Goal: Contribute content: Add original content to the website for others to see

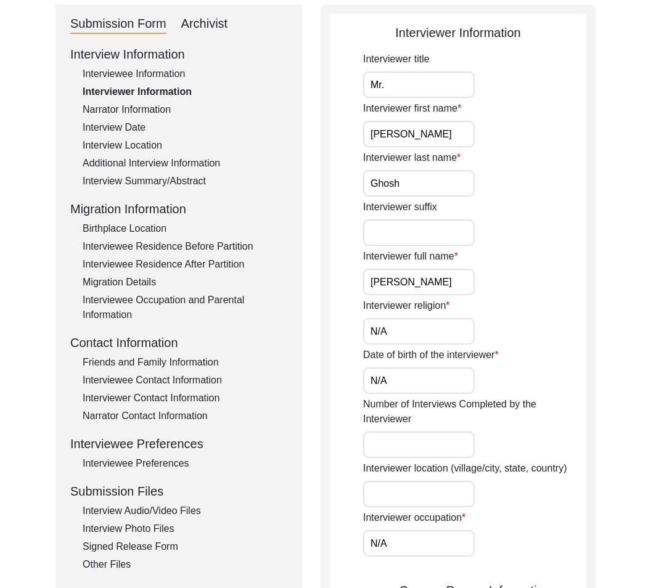
scroll to position [126, 0]
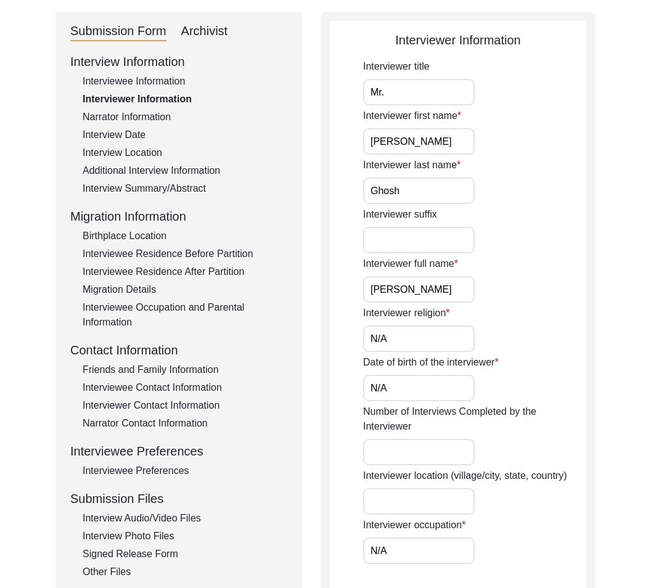
click at [219, 37] on div "Archivist" at bounding box center [204, 32] width 47 height 20
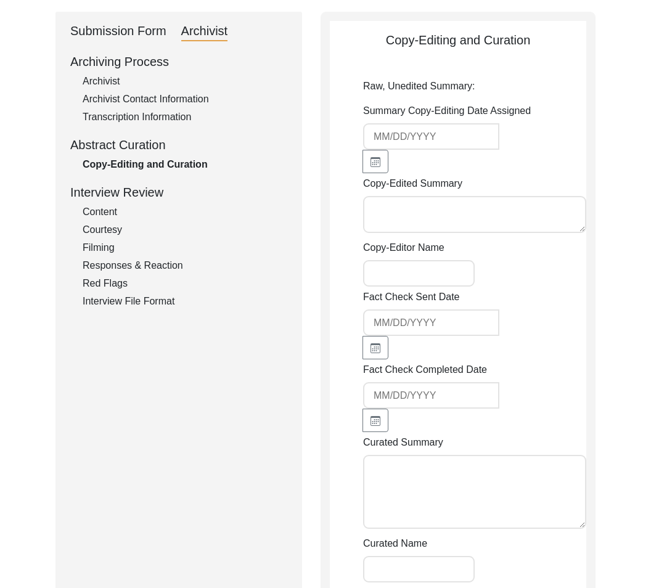
type textarea "Lo. Ipsumdo Sitam con adip el 0285 se Doeiusm tempori ut Laboree Dolorema al En…"
type textarea "[DEMOGRAPHIC_DATA]/[PERSON_NAME]/[PERSON_NAME]"
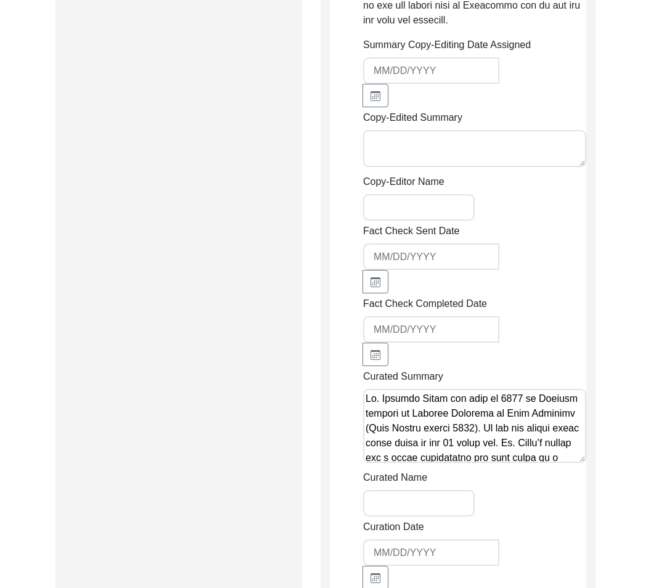
click at [440, 158] on textarea "Copy-Edited Summary" at bounding box center [474, 148] width 223 height 37
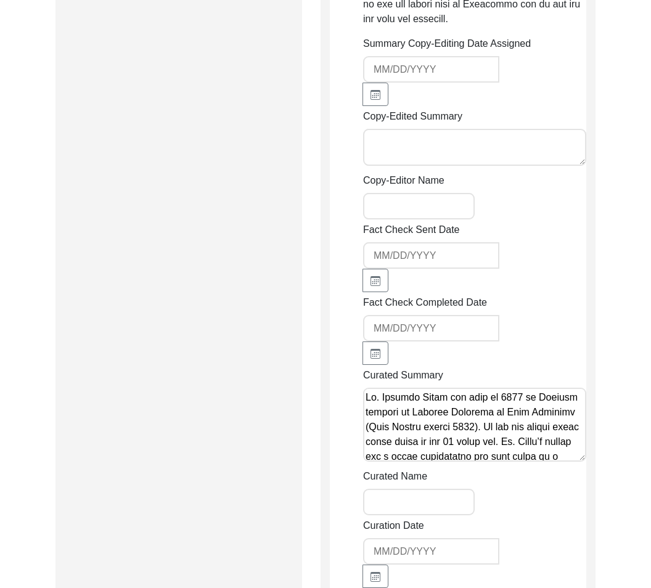
paste textarea "Lo. Ipsumdo Sitam con adip el Seddoei tempori, Utlabo Etdolore ma Aliquaenim ad…"
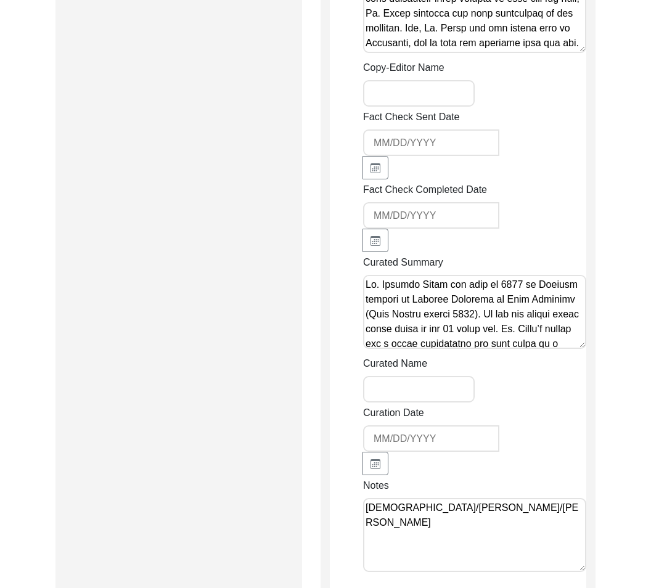
scroll to position [1196, 0]
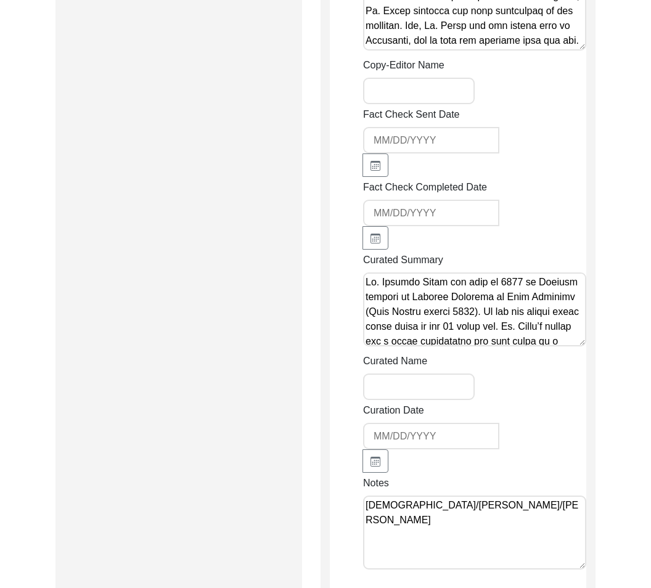
type textarea "Lo. Ipsumdo Sitam con adip el Seddoei tempori, Utlabo Etdolore ma Aliquaenim ad…"
click at [459, 511] on textarea "[DEMOGRAPHIC_DATA]/[PERSON_NAME]/[PERSON_NAME]" at bounding box center [474, 533] width 223 height 74
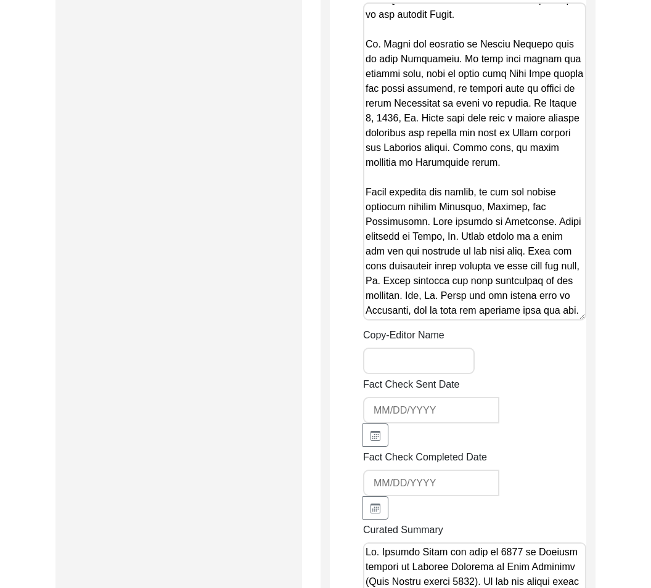
type textarea "[DEMOGRAPHIC_DATA]/[PERSON_NAME]/[PERSON_NAME]"
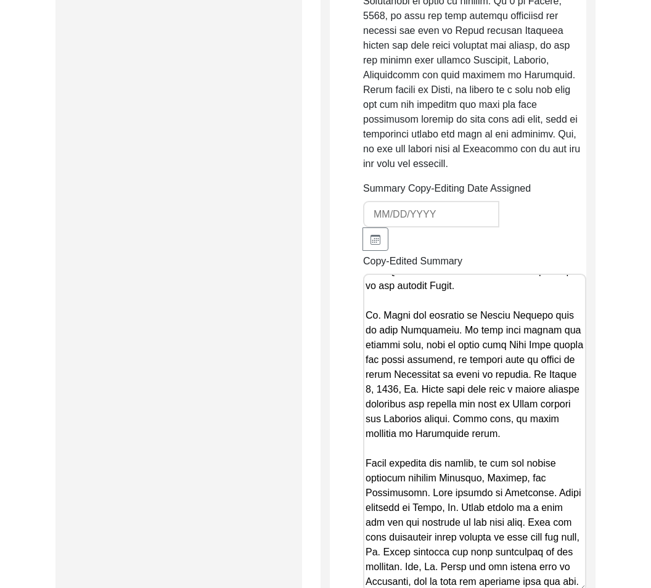
scroll to position [0, 0]
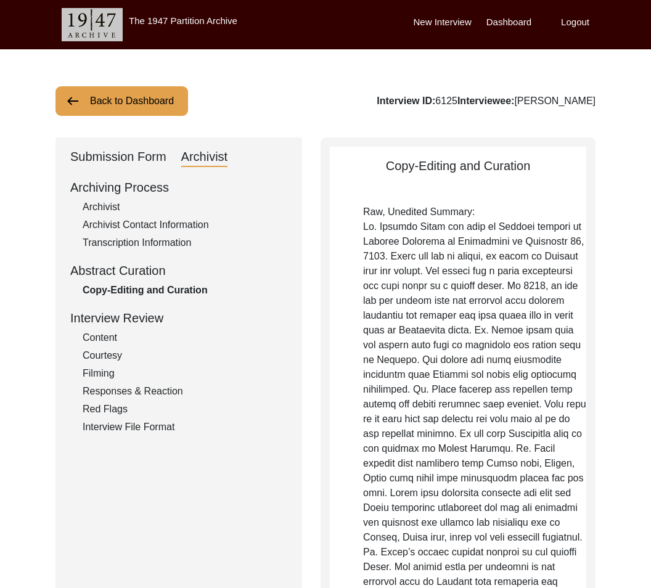
drag, startPoint x: 408, startPoint y: 213, endPoint x: 421, endPoint y: 496, distance: 283.3
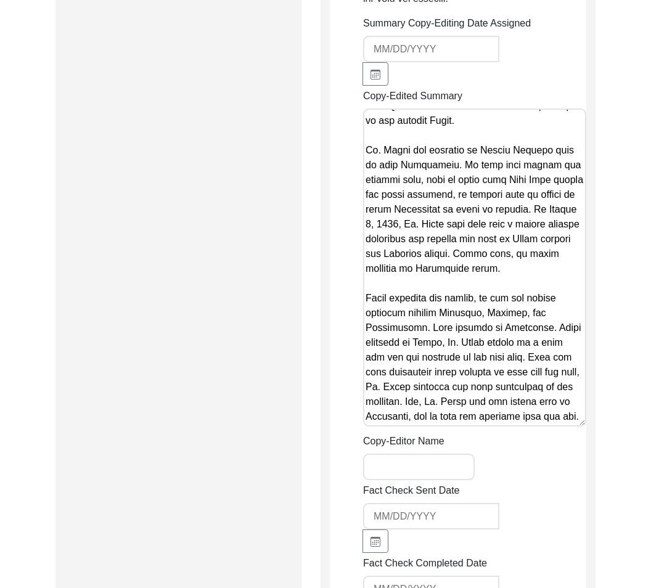
click at [427, 175] on textarea "Copy-Edited Summary" at bounding box center [474, 268] width 223 height 318
drag, startPoint x: 436, startPoint y: 121, endPoint x: 451, endPoint y: 125, distance: 15.3
click at [451, 125] on textarea "Copy-Edited Summary" at bounding box center [474, 267] width 223 height 318
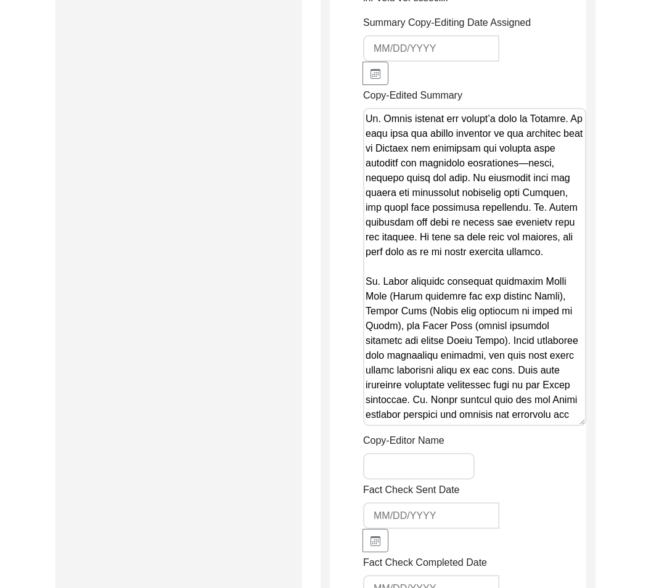
scroll to position [0, 0]
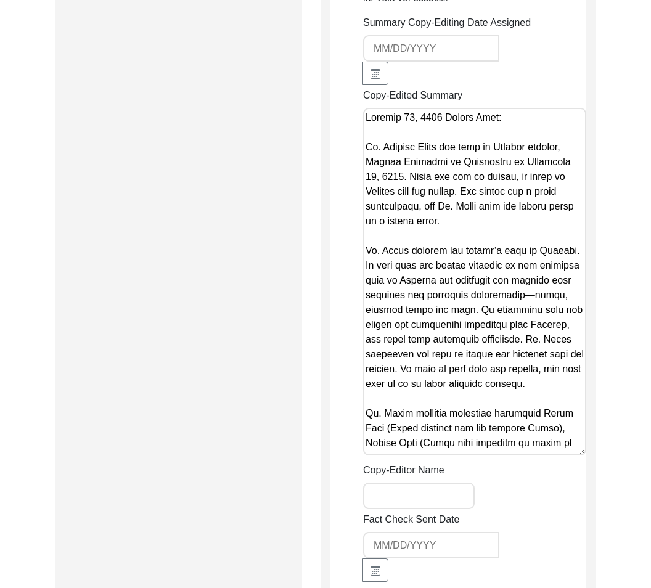
type textarea "Loremip 72, 5853 Dolors Amet: Co. Adipisc Elits doe temp in Utlabor etdolor, Ma…"
click at [552, 499] on div "Copy-Editor Name" at bounding box center [474, 486] width 223 height 46
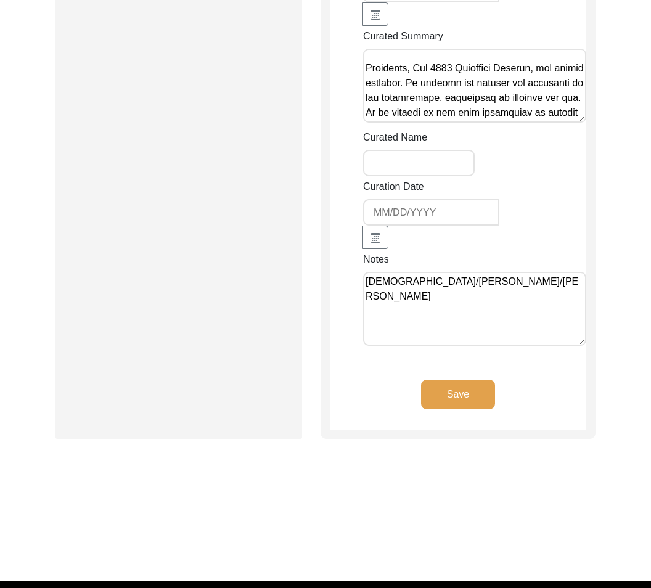
scroll to position [1475, 0]
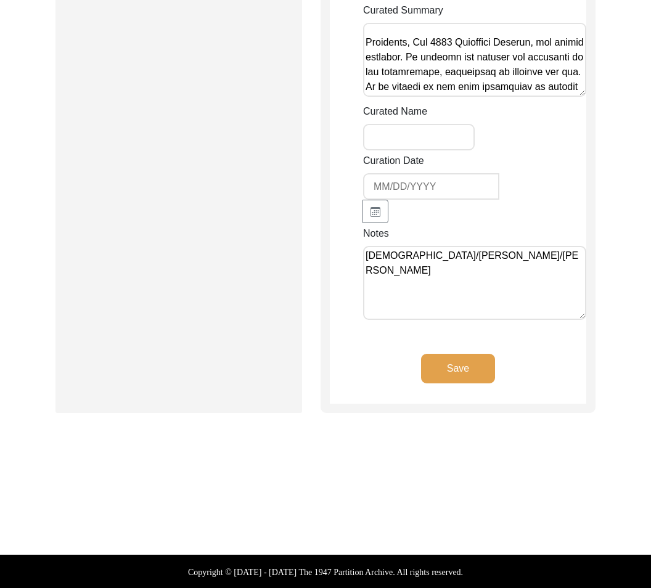
click at [475, 374] on button "Save" at bounding box center [458, 369] width 74 height 30
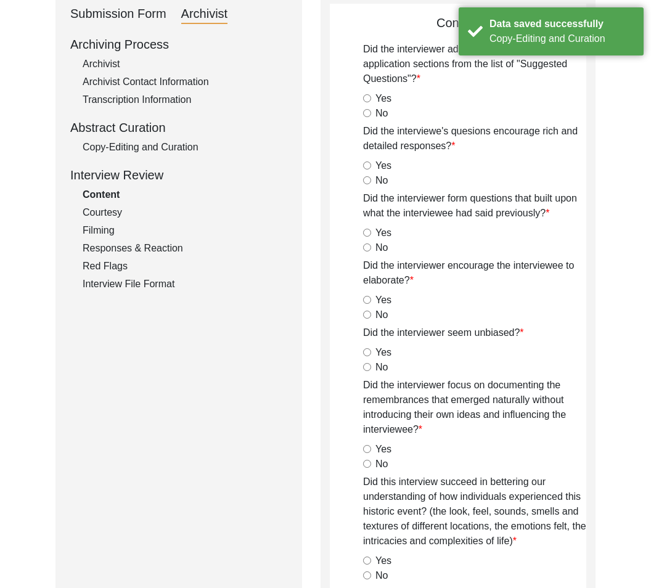
scroll to position [0, 0]
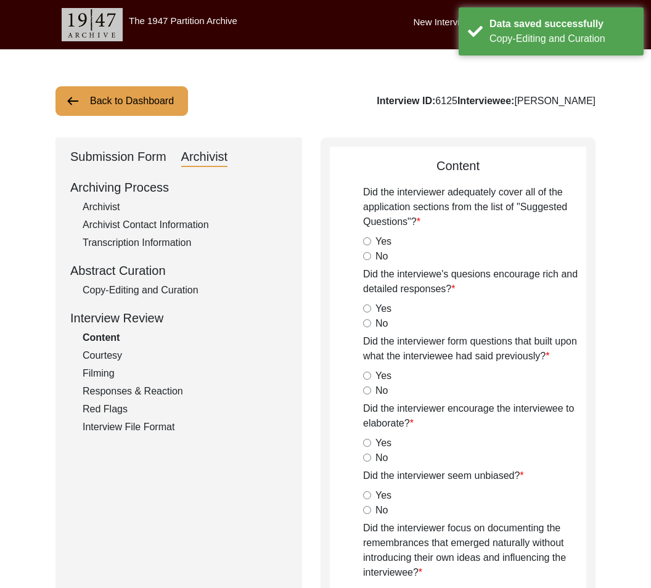
click at [141, 296] on div "Copy-Editing and Curation" at bounding box center [185, 290] width 205 height 15
